Goal: Task Accomplishment & Management: Manage account settings

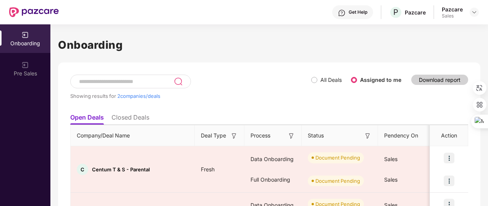
click at [475, 9] on img at bounding box center [474, 12] width 6 height 6
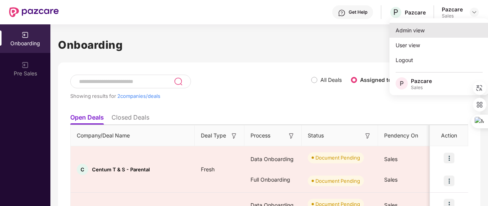
click at [435, 31] on div "Admin view" at bounding box center [438, 30] width 99 height 15
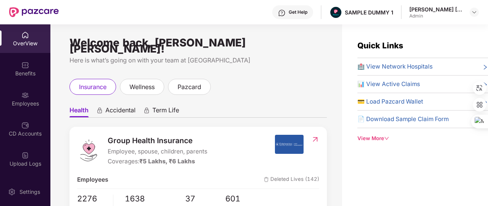
click at [375, 136] on div "View More" at bounding box center [422, 139] width 130 height 8
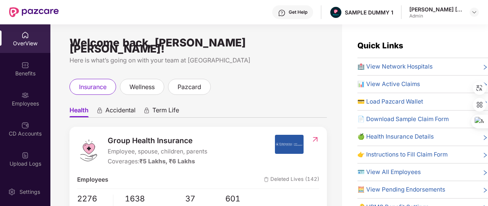
scroll to position [32, 0]
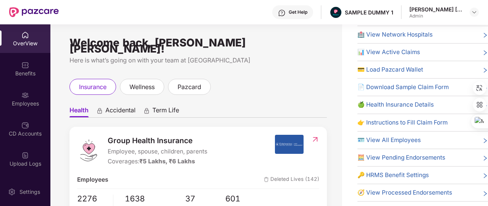
click at [400, 177] on span "🔑 HRMS Benefit Settings" at bounding box center [392, 175] width 71 height 9
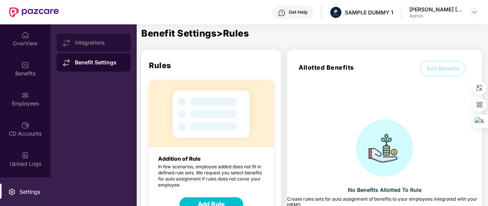
click at [109, 43] on div "Integrations" at bounding box center [100, 43] width 50 height 6
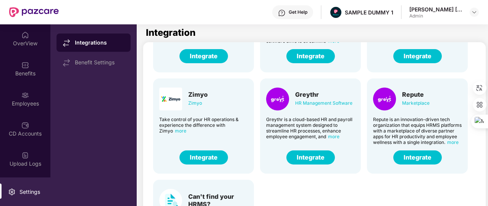
scroll to position [69, 0]
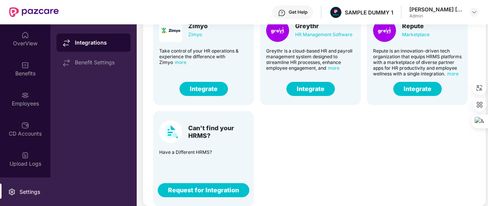
click at [227, 189] on button "Request for Integration" at bounding box center [204, 190] width 92 height 14
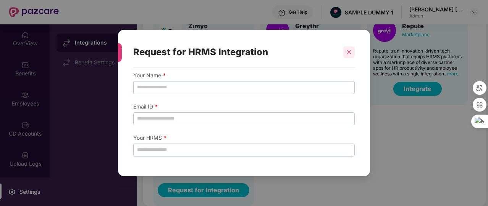
click at [351, 48] on div at bounding box center [348, 52] width 11 height 11
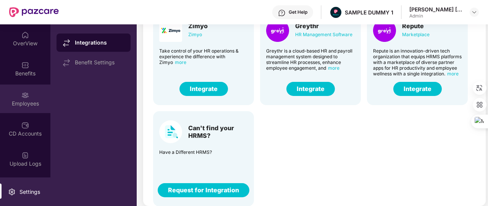
click at [23, 105] on div "Employees" at bounding box center [25, 104] width 50 height 8
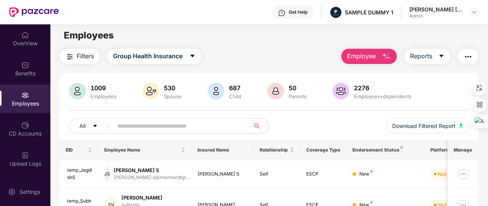
scroll to position [2, 0]
click at [362, 57] on span "Employee" at bounding box center [361, 57] width 29 height 10
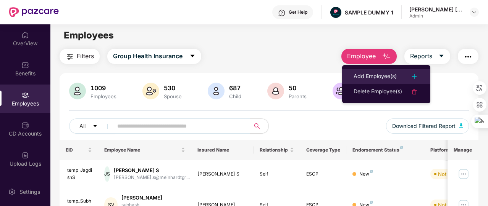
click at [369, 78] on div "Add Employee(s)" at bounding box center [374, 76] width 43 height 9
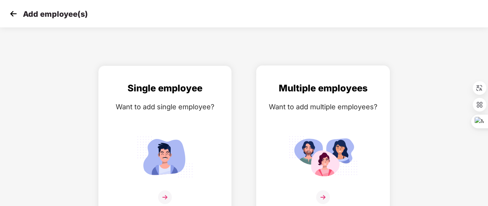
click at [341, 116] on div "Multiple employees Want to add multiple employees?" at bounding box center [322, 147] width 117 height 133
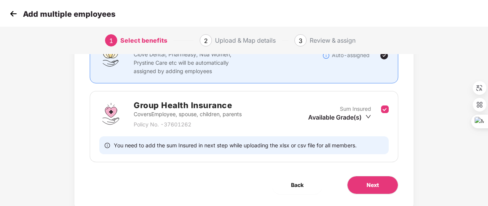
scroll to position [81, 0]
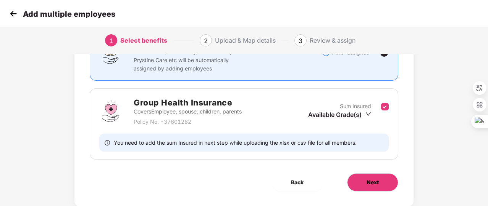
click at [376, 183] on span "Next" at bounding box center [372, 183] width 12 height 8
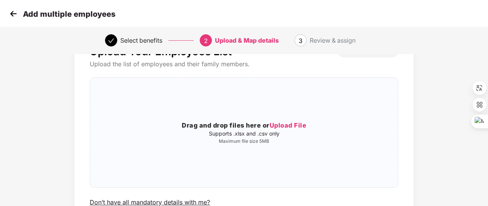
scroll to position [45, 0]
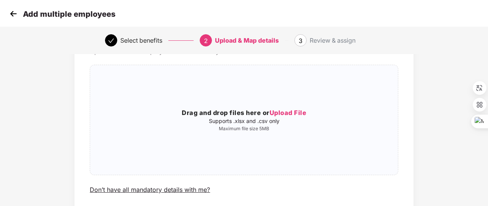
click at [12, 13] on img at bounding box center [13, 13] width 11 height 11
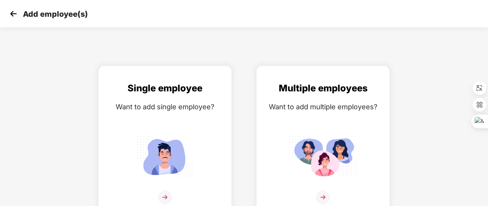
click at [12, 13] on img at bounding box center [13, 13] width 11 height 11
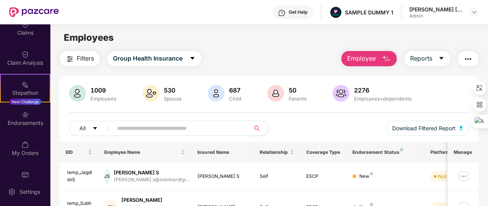
scroll to position [178, 0]
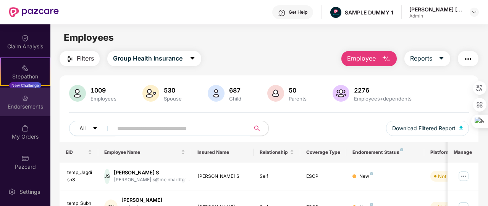
click at [31, 114] on div "Endorsements" at bounding box center [25, 102] width 50 height 29
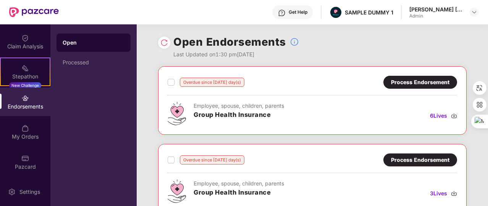
click at [92, 41] on div "Open" at bounding box center [94, 43] width 62 height 8
click at [93, 55] on div "Processed" at bounding box center [93, 62] width 74 height 18
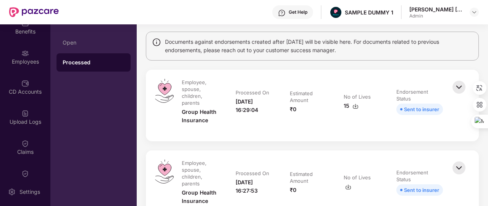
scroll to position [41, 0]
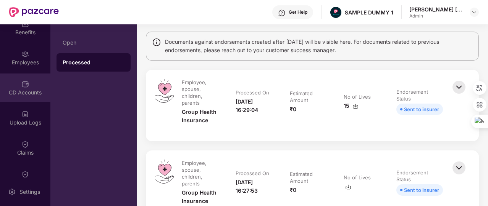
click at [28, 90] on div "CD Accounts" at bounding box center [25, 93] width 50 height 8
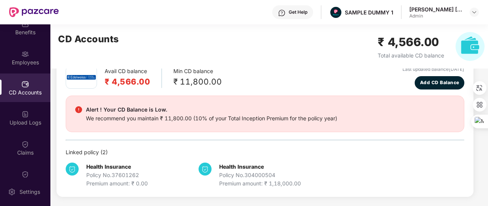
scroll to position [40, 0]
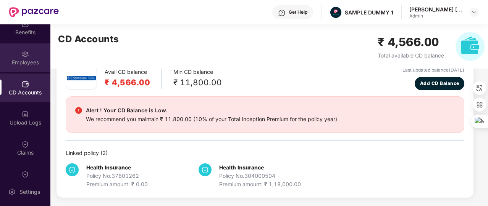
click at [43, 52] on div "Employees" at bounding box center [25, 57] width 50 height 29
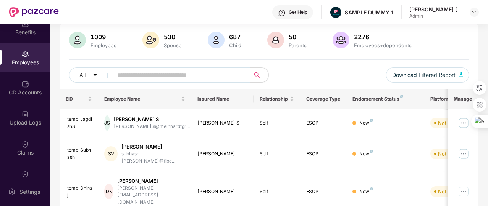
scroll to position [0, 0]
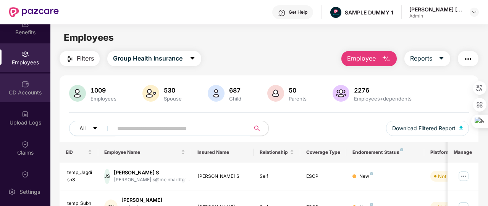
click at [31, 83] on div "CD Accounts" at bounding box center [25, 88] width 50 height 29
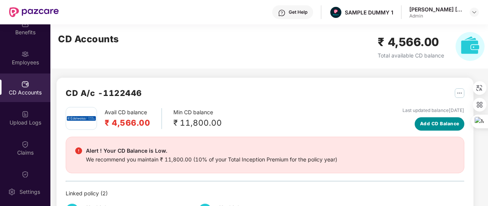
click at [431, 128] on button "Add CD Balance" at bounding box center [439, 123] width 50 height 13
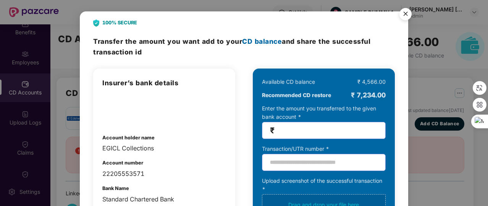
click at [409, 11] on img "Close" at bounding box center [404, 15] width 21 height 21
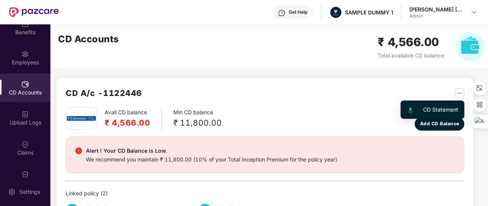
click at [459, 95] on img "button" at bounding box center [459, 94] width 10 height 10
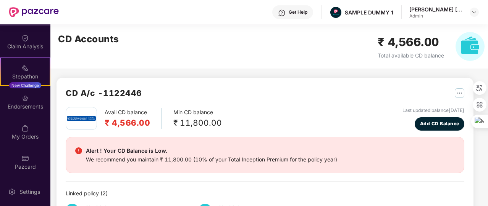
scroll to position [40, 0]
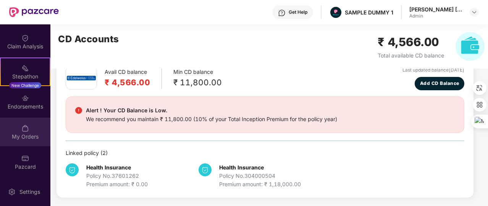
click at [29, 130] on div "My Orders" at bounding box center [25, 132] width 50 height 29
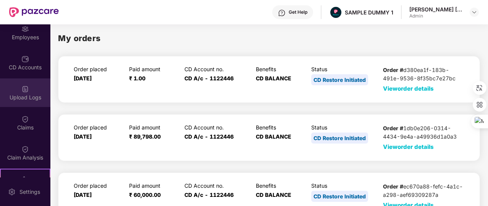
scroll to position [66, 0]
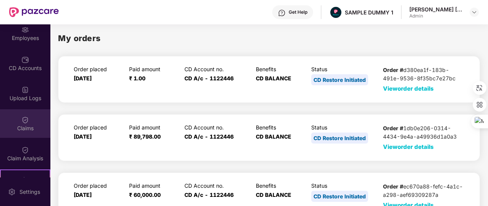
click at [39, 114] on div "Claims" at bounding box center [25, 123] width 50 height 29
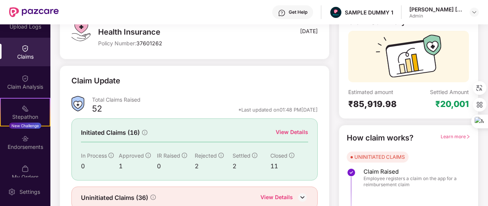
scroll to position [92, 0]
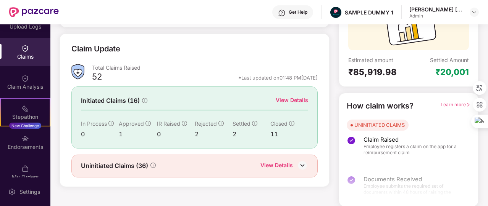
click at [295, 102] on div "View Details" at bounding box center [291, 100] width 32 height 8
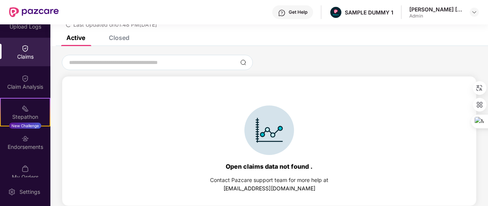
scroll to position [0, 0]
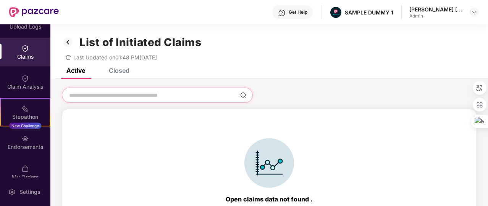
click at [151, 93] on input at bounding box center [152, 96] width 169 height 8
click at [72, 45] on img at bounding box center [68, 42] width 12 height 13
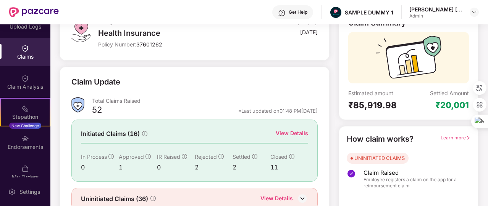
scroll to position [77, 0]
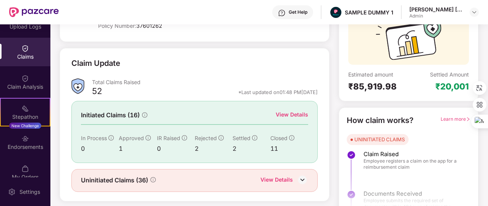
click at [271, 182] on div "View Details" at bounding box center [276, 181] width 32 height 10
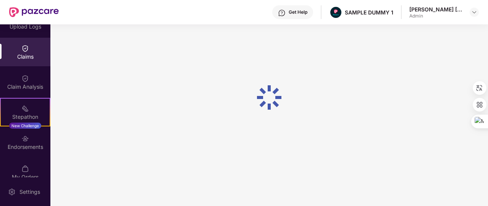
scroll to position [0, 0]
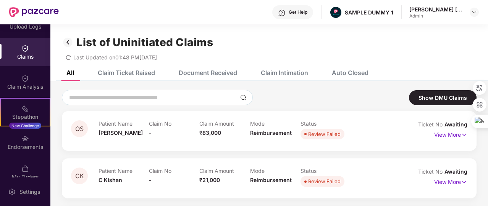
click at [204, 73] on div "Document Received" at bounding box center [208, 73] width 58 height 8
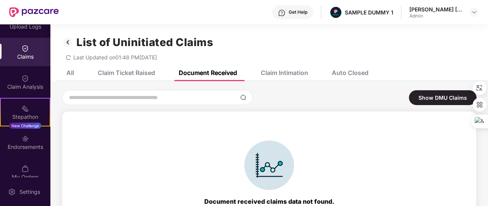
click at [265, 72] on div "Claim Intimation" at bounding box center [284, 73] width 47 height 8
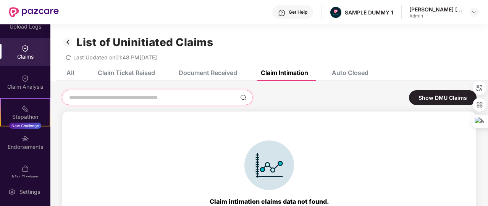
click at [182, 99] on input at bounding box center [152, 98] width 169 height 8
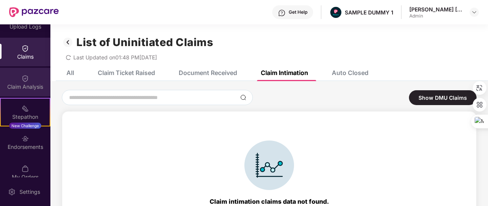
click at [31, 78] on div "Claim Analysis" at bounding box center [25, 82] width 50 height 29
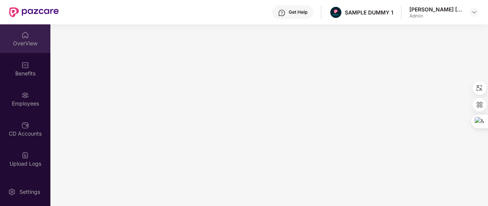
click at [18, 37] on div "OverView" at bounding box center [25, 38] width 50 height 29
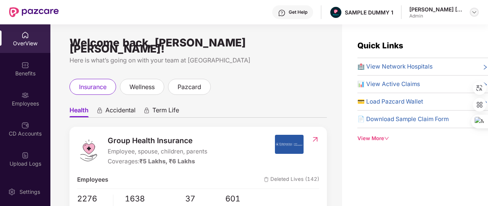
click at [471, 13] on img at bounding box center [474, 12] width 6 height 6
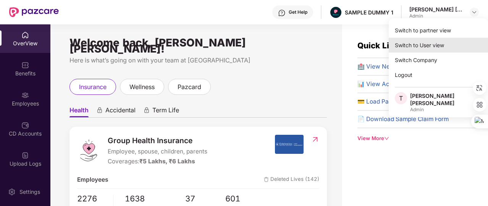
click at [446, 46] on div "Switch to User view" at bounding box center [437, 45] width 99 height 15
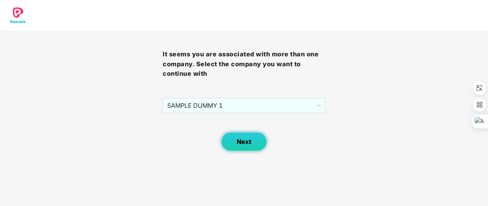
click at [248, 144] on span "Next" at bounding box center [244, 141] width 14 height 7
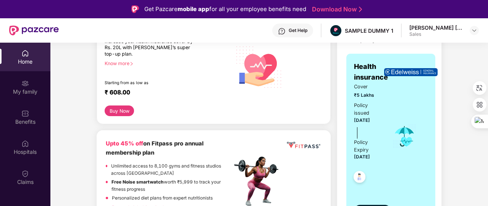
scroll to position [120, 0]
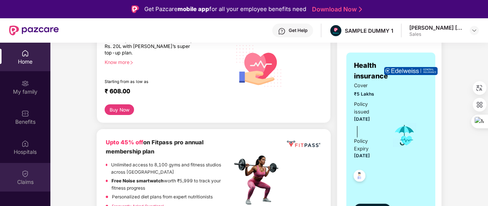
click at [26, 170] on div at bounding box center [25, 173] width 8 height 8
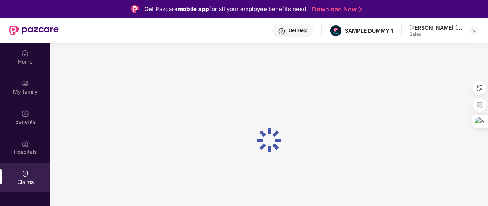
scroll to position [0, 0]
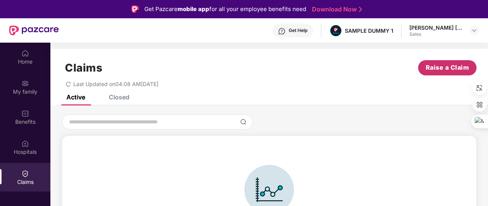
click at [442, 69] on span "Raise a Claim" at bounding box center [446, 68] width 43 height 10
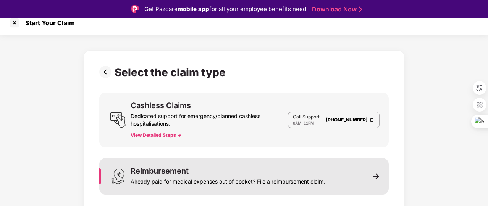
scroll to position [18, 0]
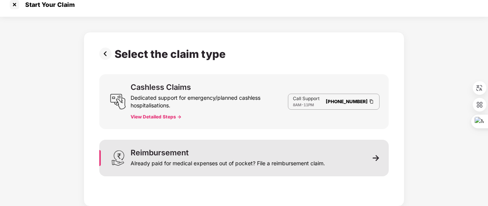
click at [262, 166] on div "Already paid for medical expenses out of pocket? File a reimbursement claim." at bounding box center [227, 162] width 194 height 11
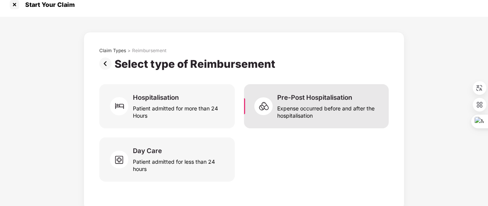
click at [274, 98] on img at bounding box center [265, 106] width 23 height 23
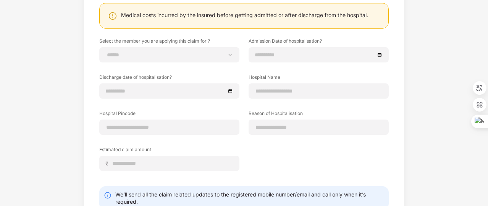
scroll to position [0, 0]
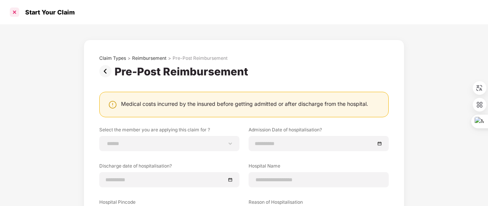
click at [18, 18] on div at bounding box center [14, 12] width 12 height 12
